Goal: Check status: Check status

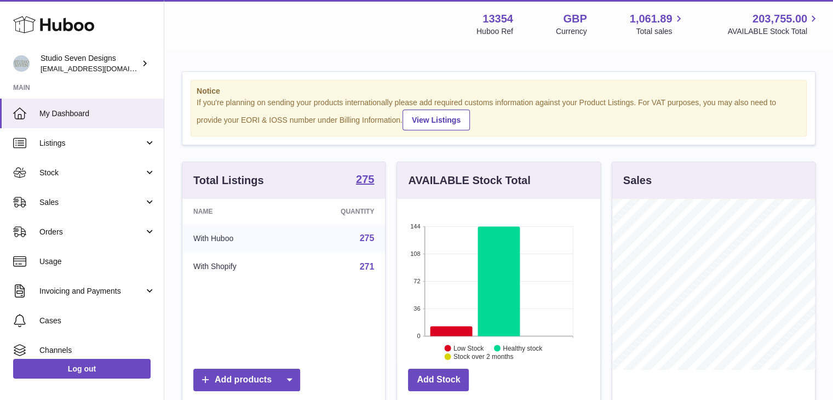
scroll to position [171, 203]
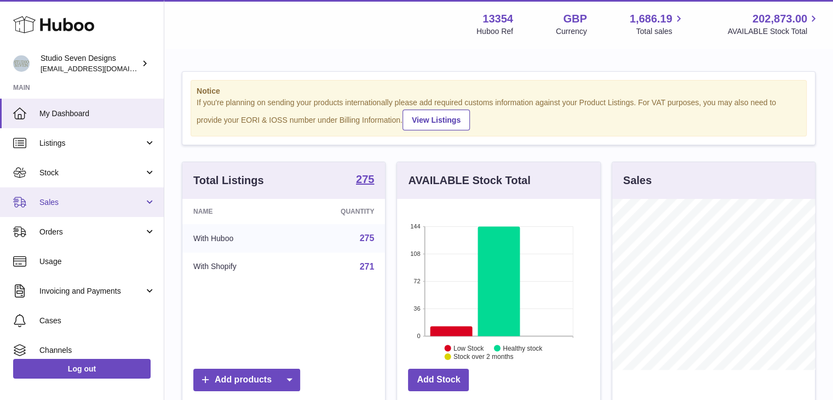
scroll to position [171, 203]
click at [115, 201] on span "Sales" at bounding box center [91, 202] width 105 height 10
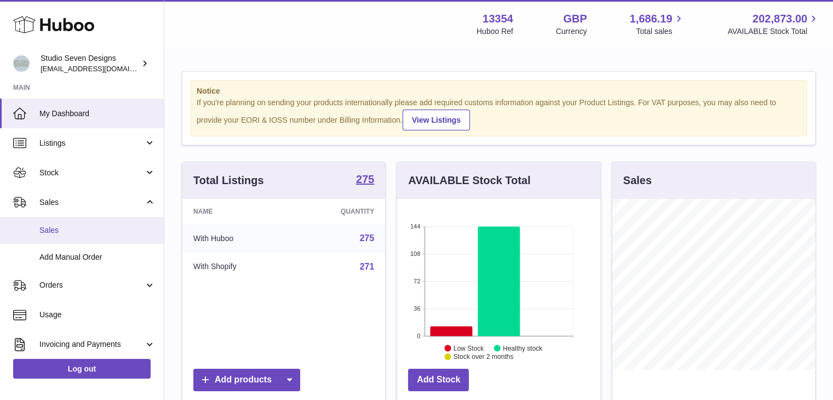
click at [76, 240] on link "Sales" at bounding box center [82, 230] width 164 height 27
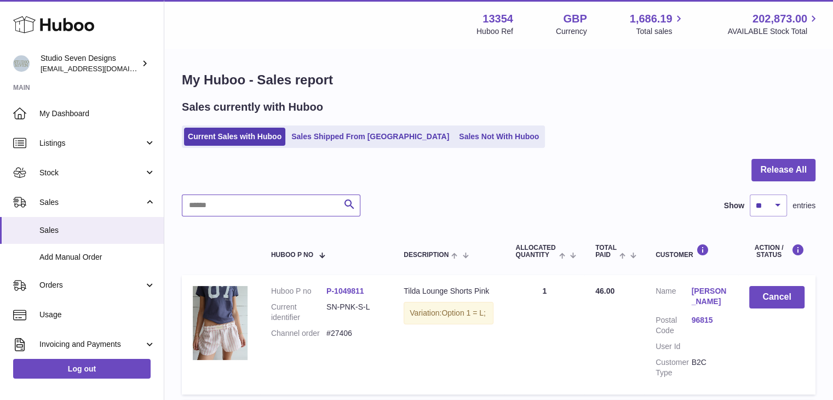
click at [267, 208] on input "text" at bounding box center [271, 206] width 179 height 22
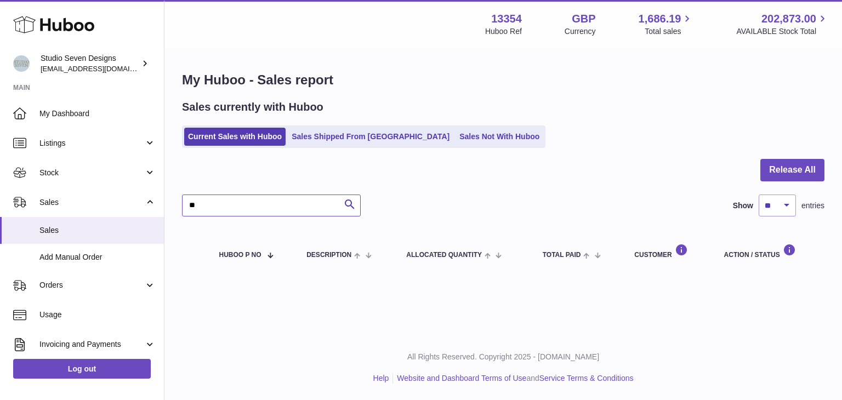
type input "*"
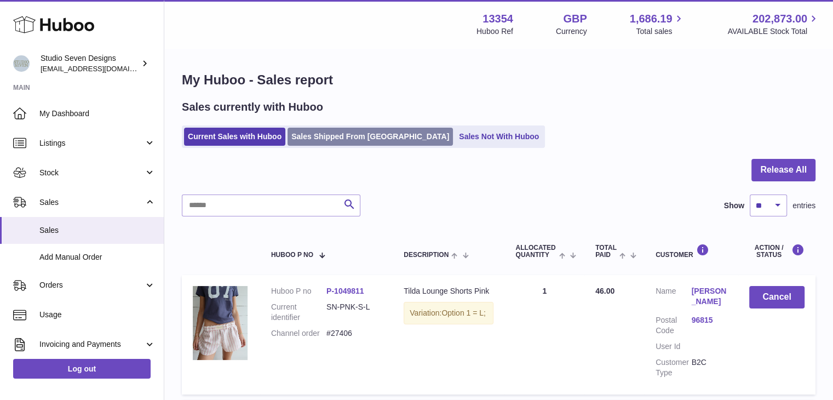
click at [341, 139] on link "Sales Shipped From [GEOGRAPHIC_DATA]" at bounding box center [370, 137] width 165 height 18
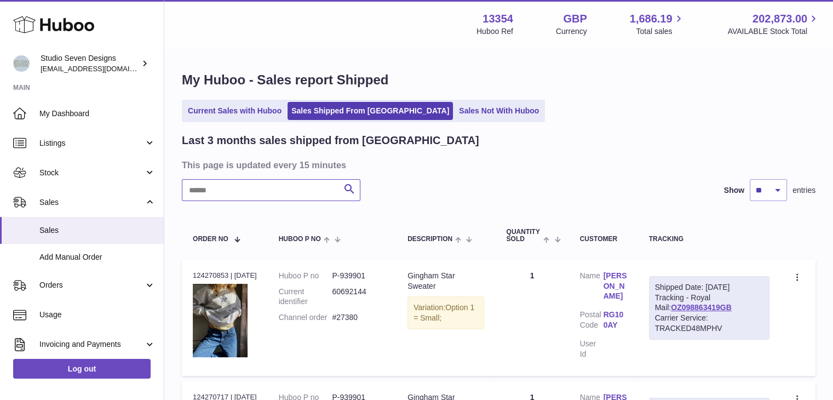
click at [275, 199] on input "text" at bounding box center [271, 190] width 179 height 22
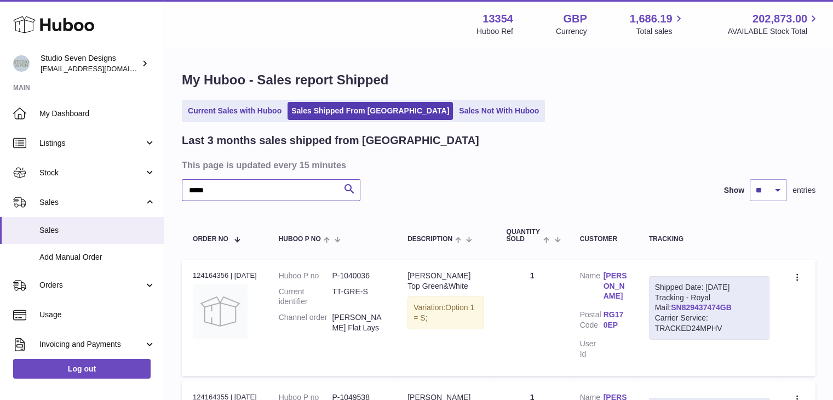
type input "*****"
click at [685, 312] on link "SN829437474GB" at bounding box center [701, 307] width 61 height 9
click at [571, 144] on div "Last 3 months sales shipped from [GEOGRAPHIC_DATA]" at bounding box center [499, 140] width 634 height 15
